Goal: Information Seeking & Learning: Learn about a topic

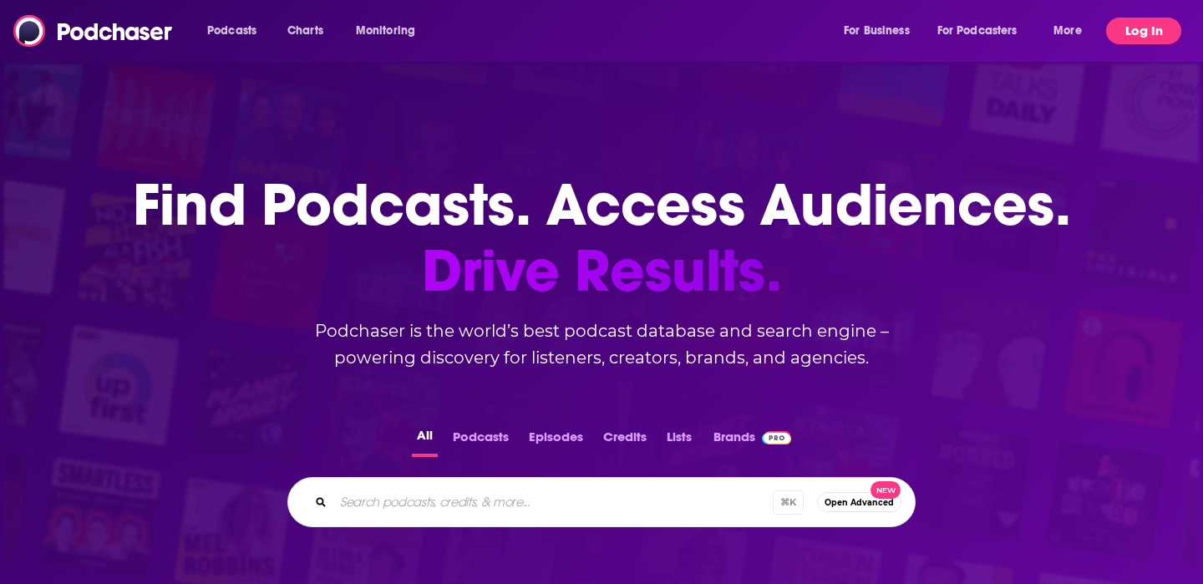
click at [1148, 34] on button "Log In" at bounding box center [1143, 31] width 75 height 27
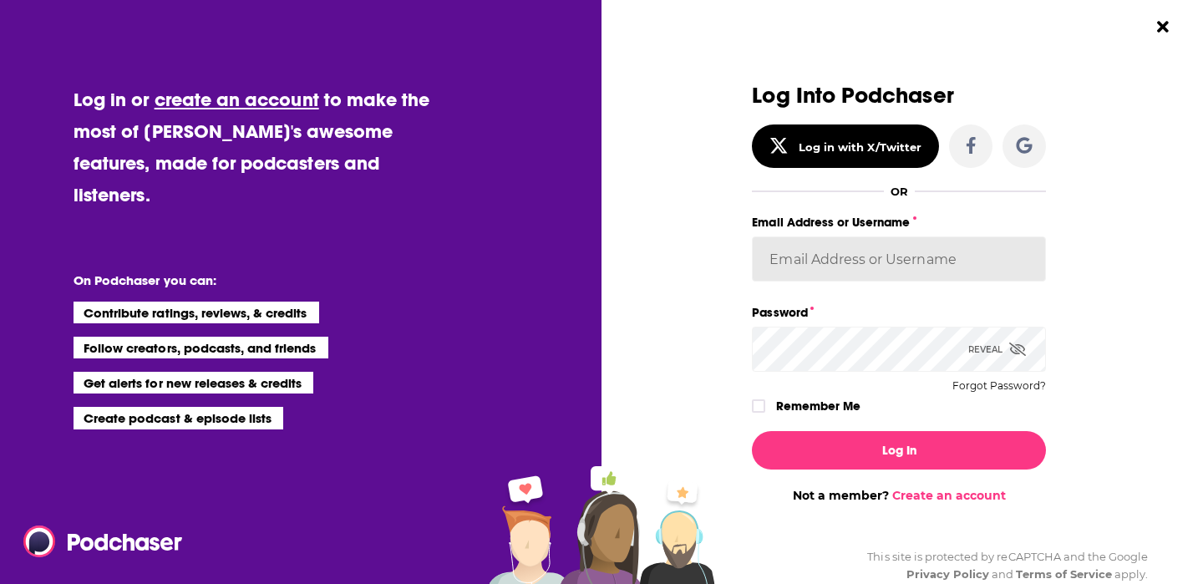
click at [793, 253] on input "Email Address or Username" at bounding box center [899, 258] width 294 height 45
paste input "The PreVetted Podcast"
click at [828, 256] on input "The PreVetted Podcast" at bounding box center [899, 258] width 294 height 45
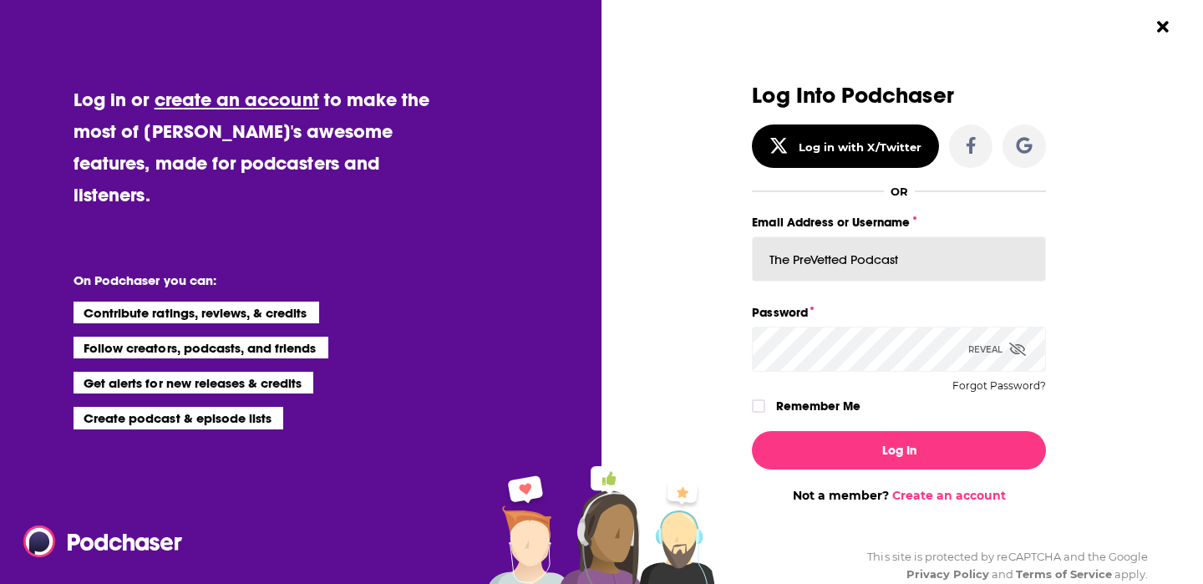
type input "a"
type input "MattieVG"
click at [1017, 347] on icon "Dialog" at bounding box center [1017, 349] width 17 height 13
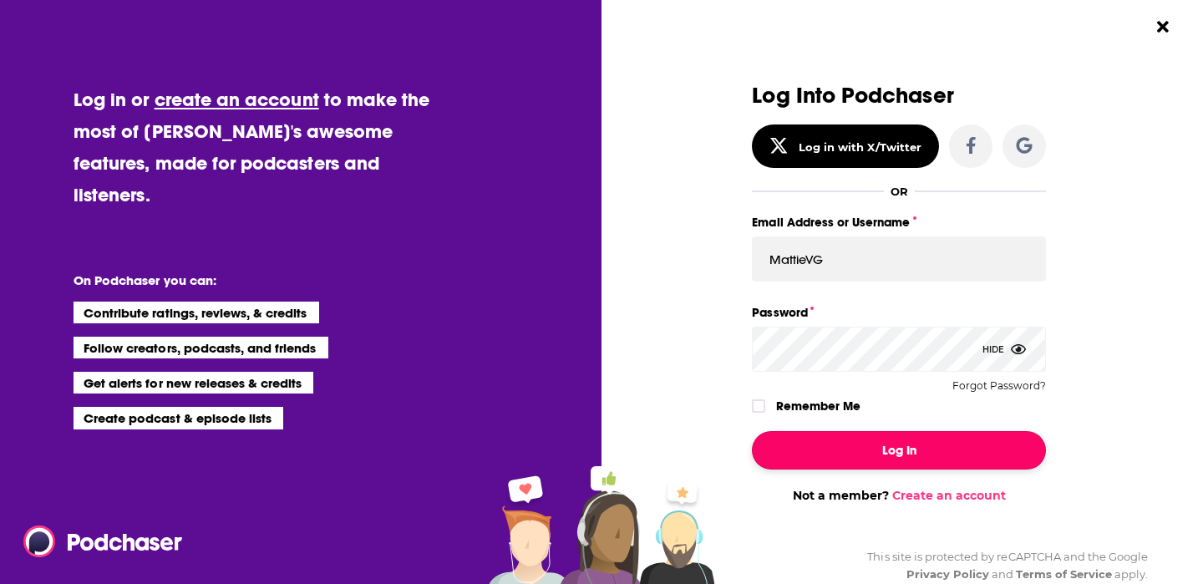
click at [885, 431] on button "Log In" at bounding box center [899, 450] width 294 height 38
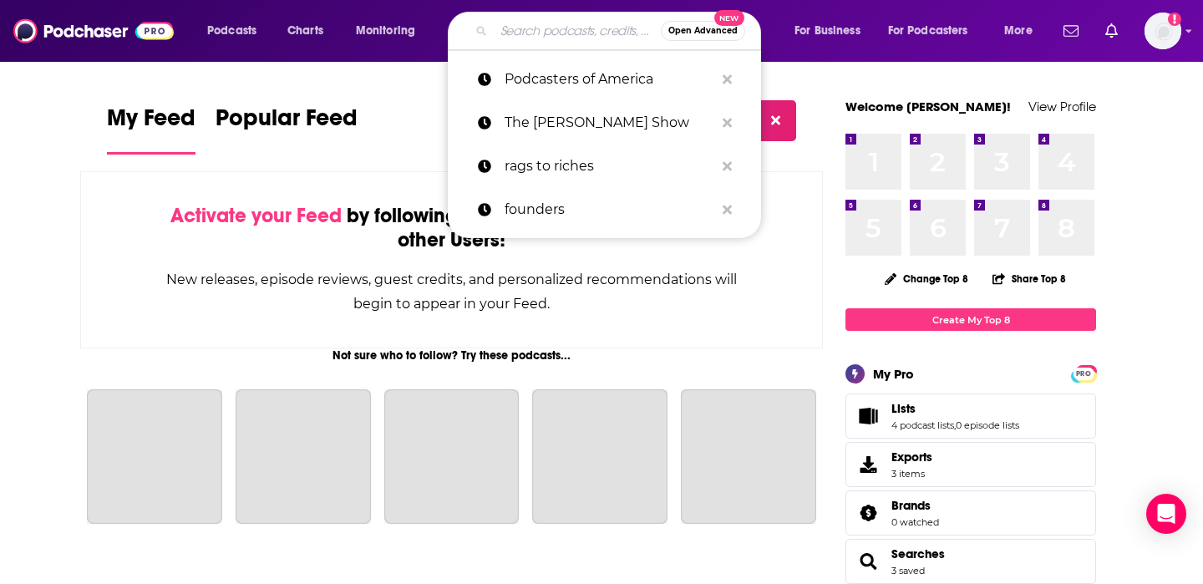
click at [534, 24] on input "Search podcasts, credits, & more..." at bounding box center [577, 31] width 167 height 27
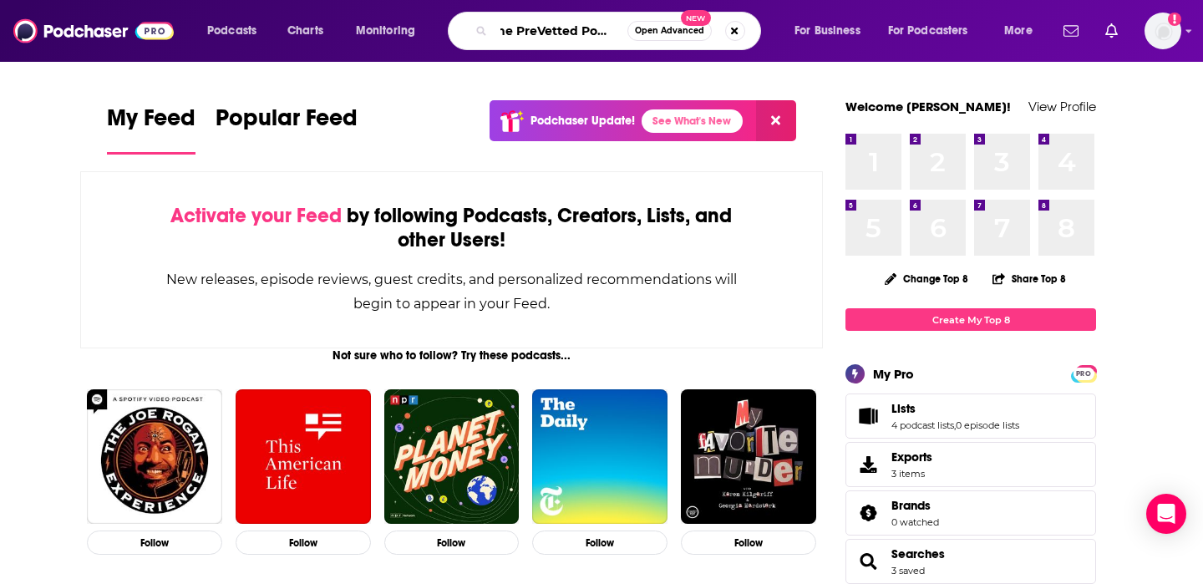
scroll to position [0, 16]
type input "The PreVetted Podcast"
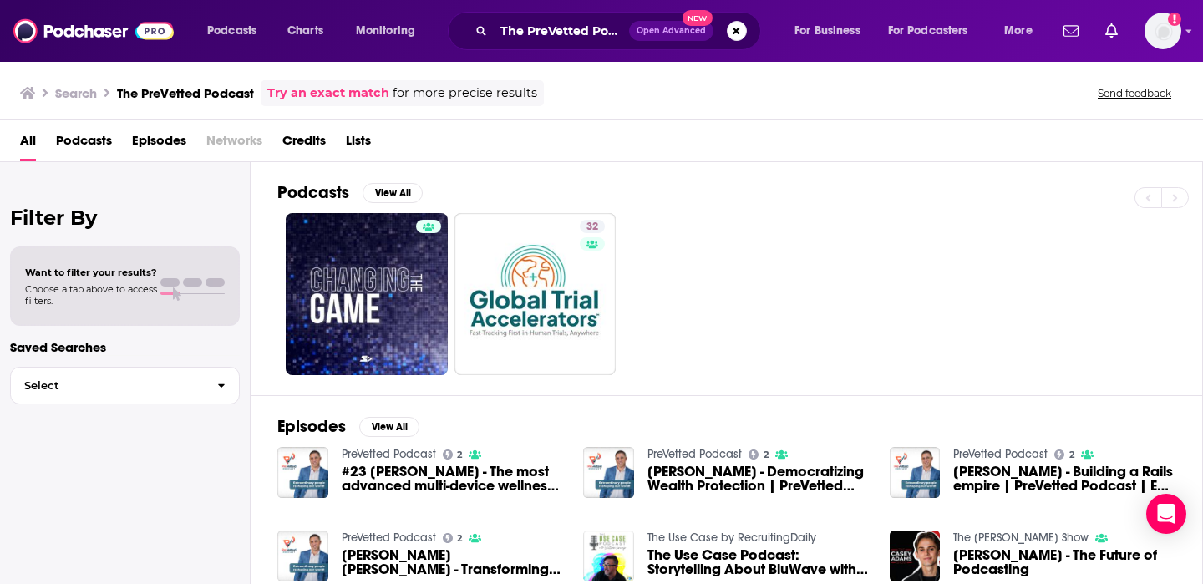
click at [409, 451] on link "PreVetted Podcast" at bounding box center [389, 454] width 94 height 14
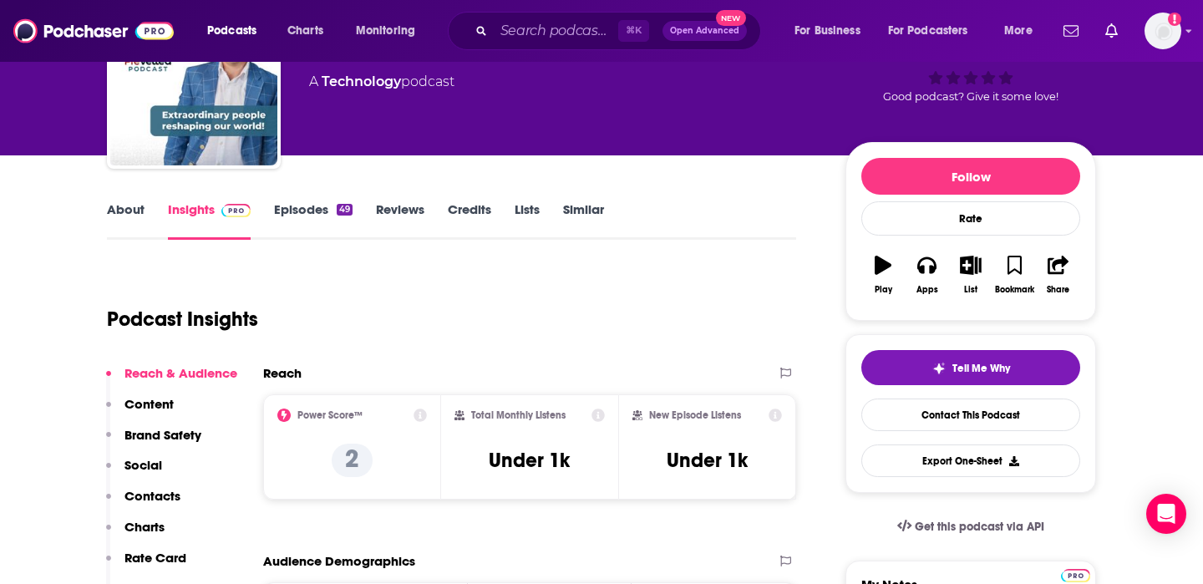
scroll to position [165, 0]
